Goal: Check status: Check status

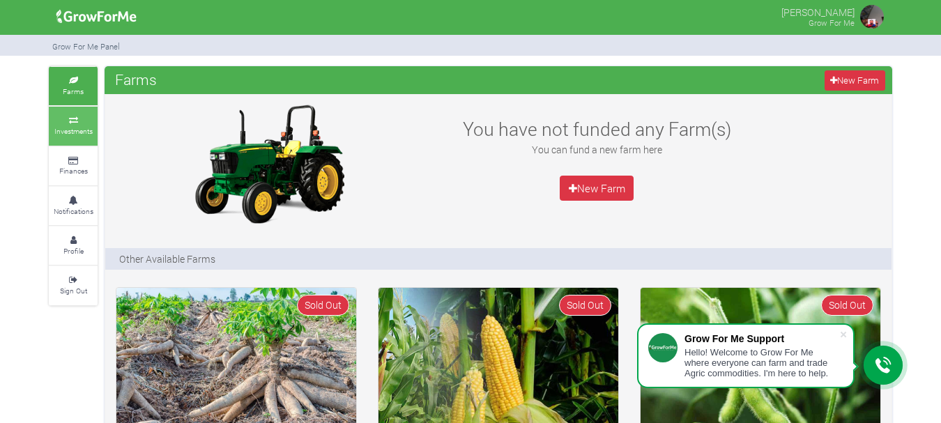
click at [64, 131] on small "Investments" at bounding box center [73, 131] width 38 height 10
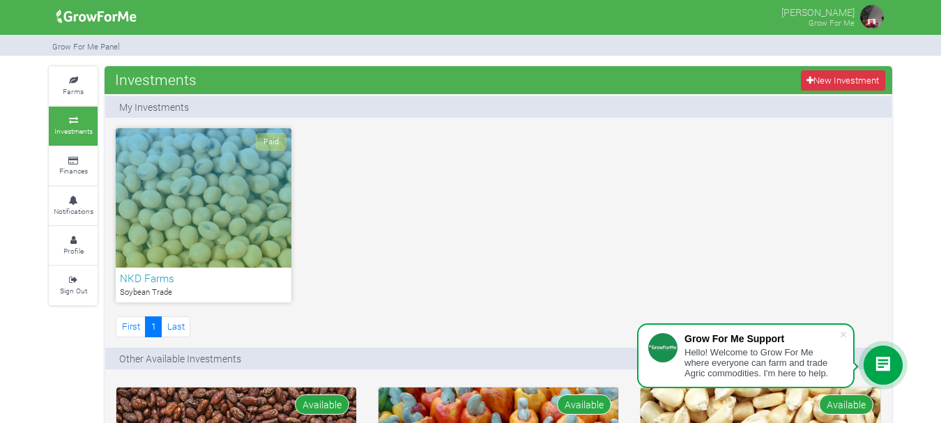
click at [206, 229] on div "Paid" at bounding box center [204, 197] width 176 height 139
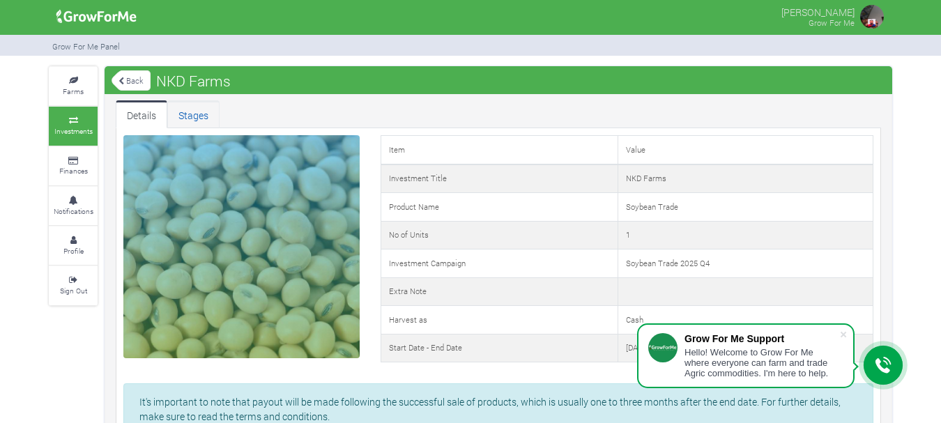
click at [189, 113] on link "Stages" at bounding box center [193, 114] width 52 height 28
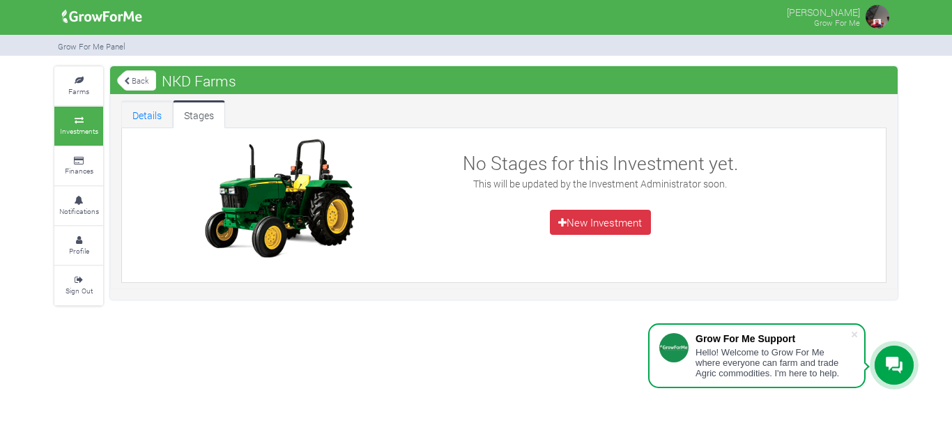
click at [145, 114] on link "Details" at bounding box center [147, 114] width 52 height 28
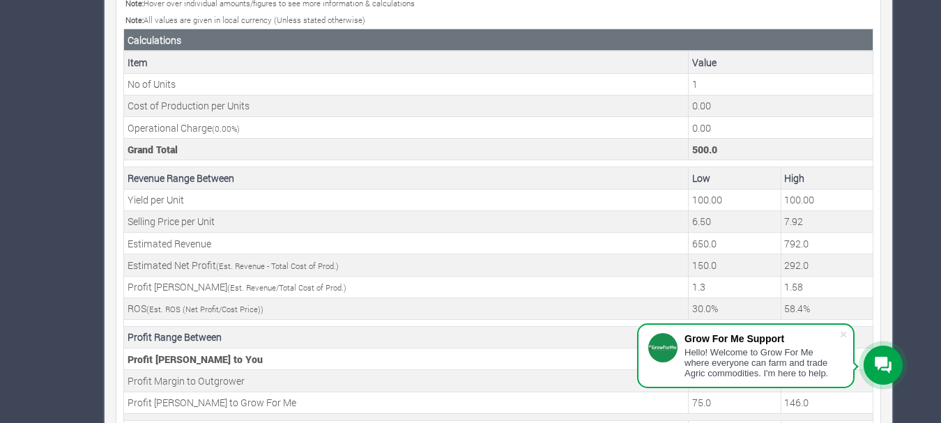
scroll to position [546, 0]
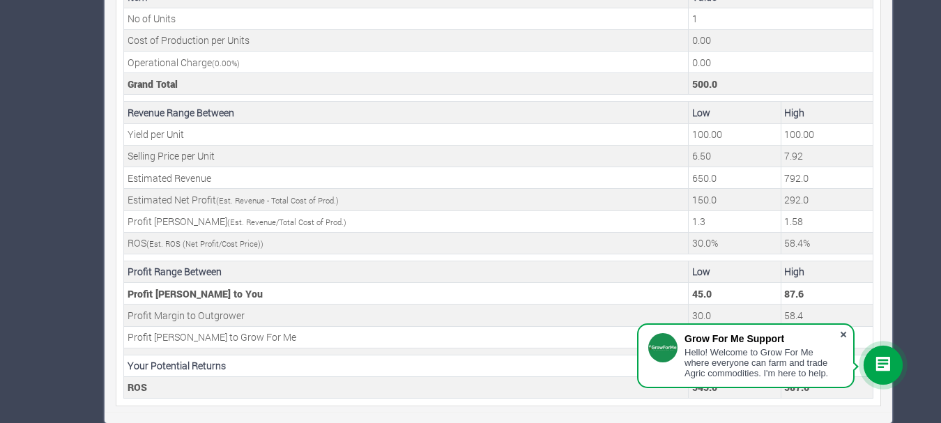
click at [841, 337] on span at bounding box center [843, 335] width 14 height 14
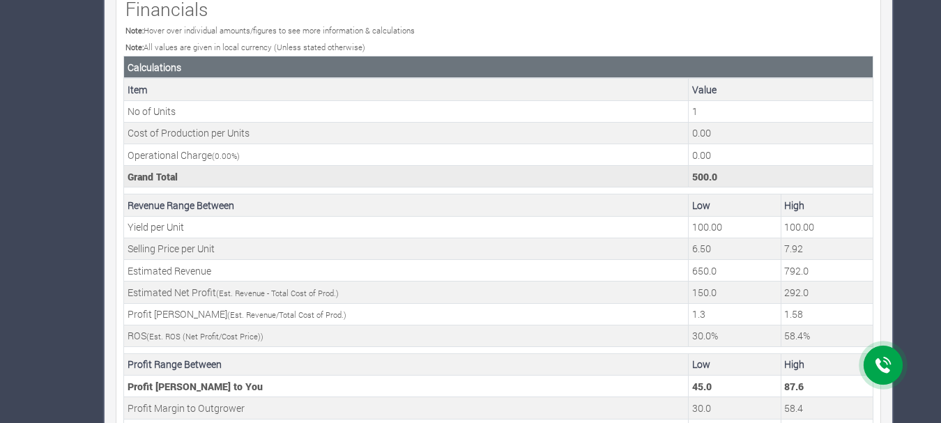
scroll to position [476, 0]
